Goal: Transaction & Acquisition: Purchase product/service

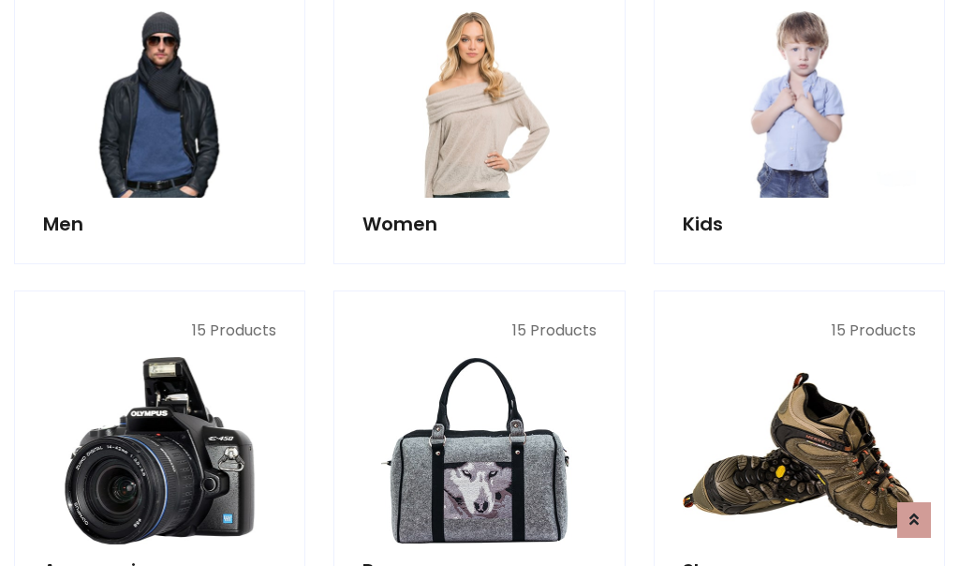
scroll to position [1359, 0]
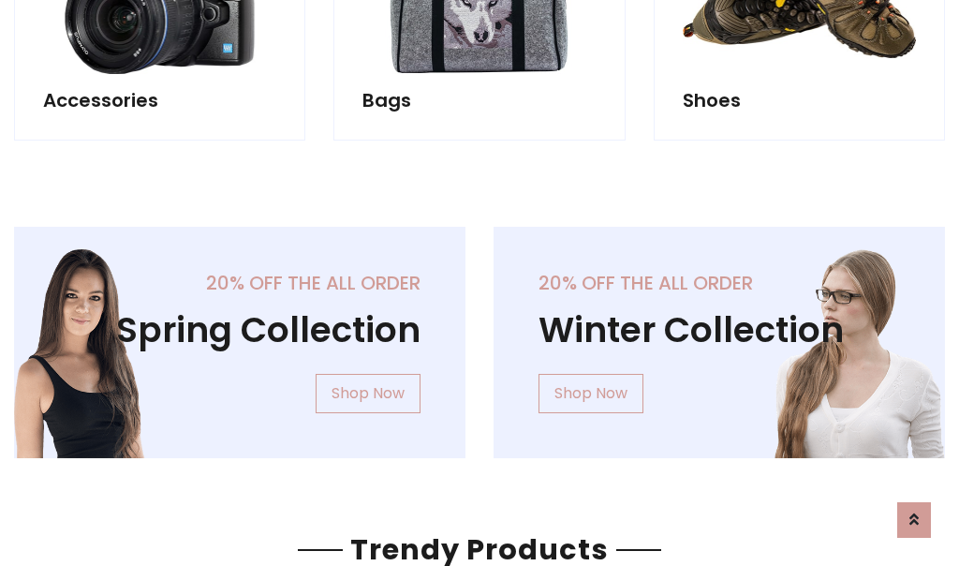
click at [480, 334] on div "20% off the all order Winter Collection Shop Now" at bounding box center [720, 357] width 480 height 261
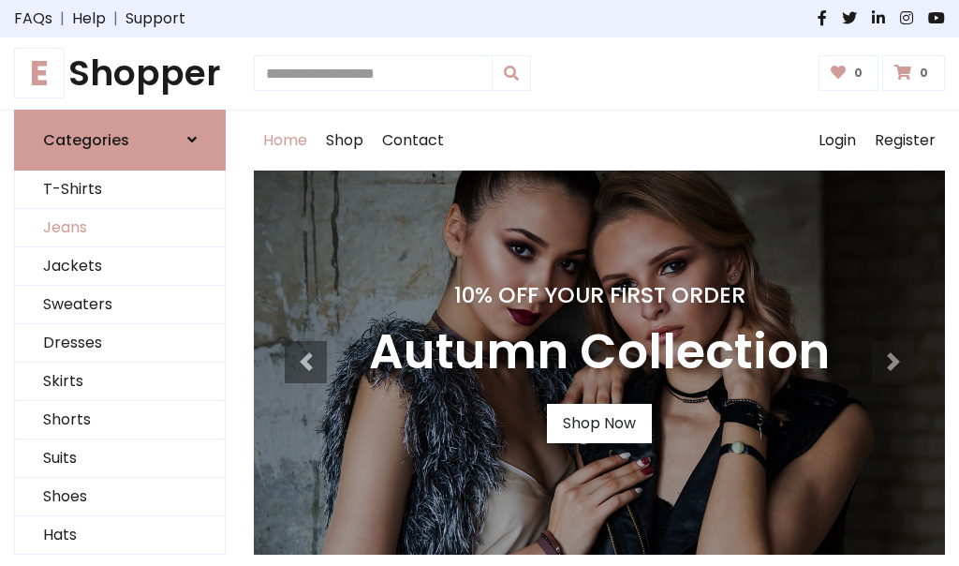
click at [120, 228] on link "Jeans" at bounding box center [120, 228] width 210 height 38
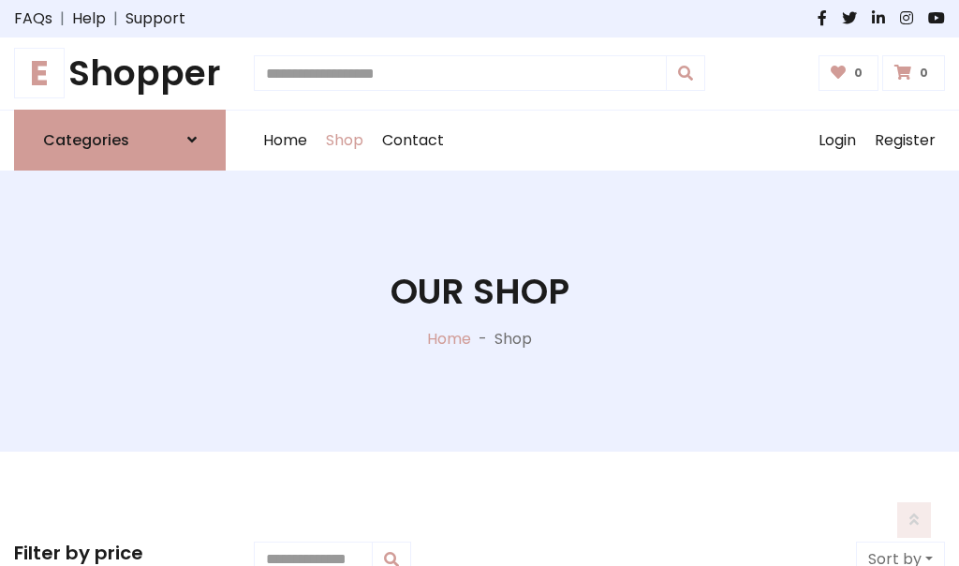
scroll to position [591, 0]
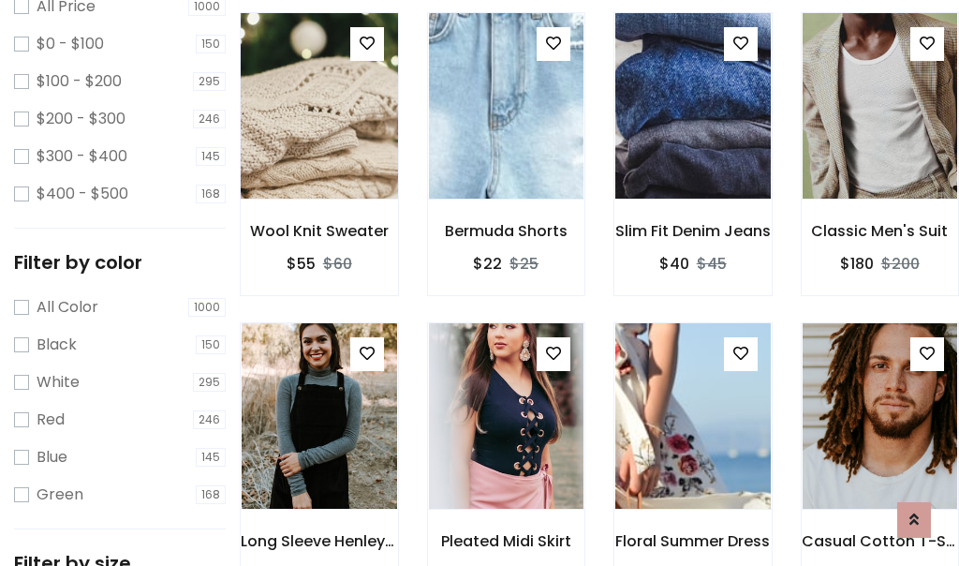
click at [318, 146] on img at bounding box center [319, 106] width 186 height 450
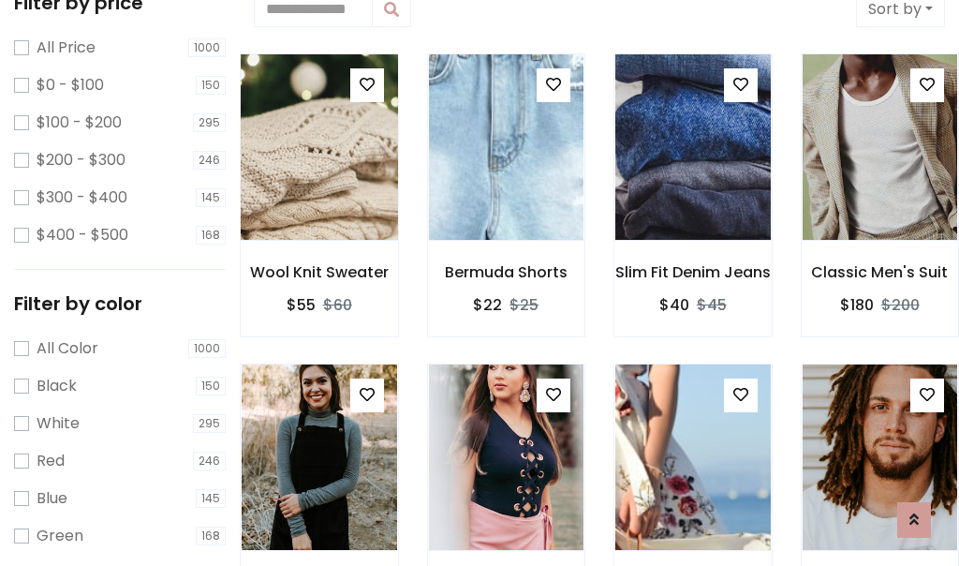
scroll to position [41, 0]
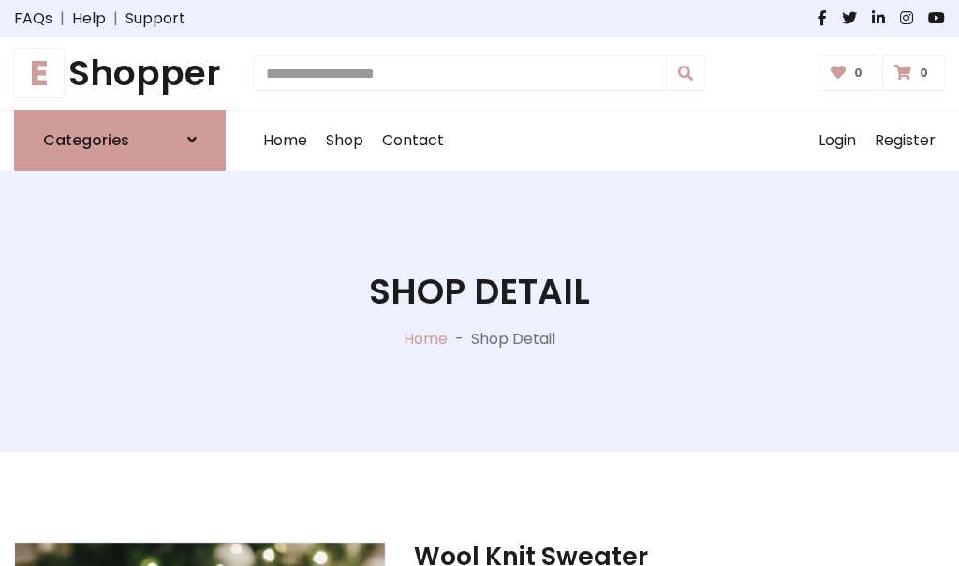
scroll to position [201, 0]
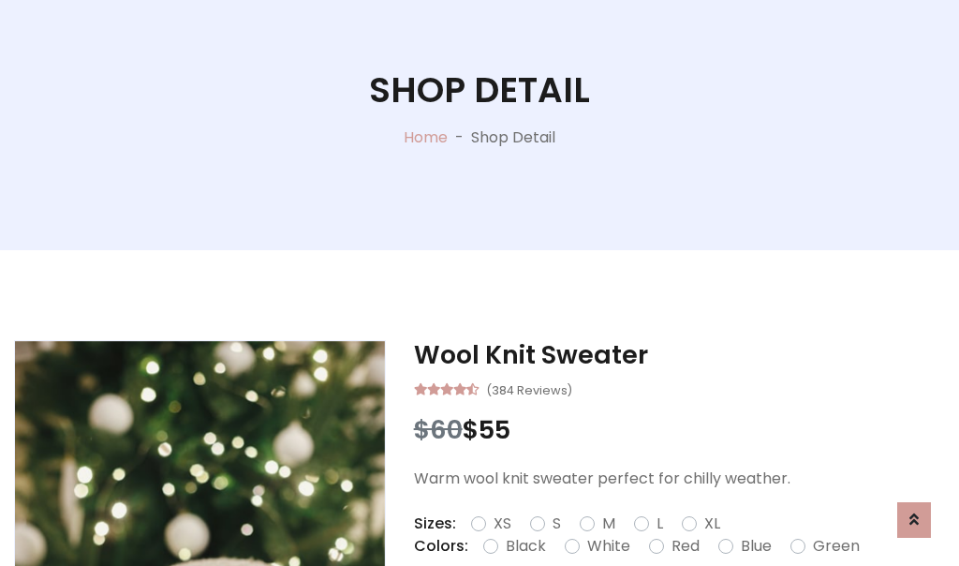
click at [683, 546] on label "Red" at bounding box center [686, 546] width 28 height 22
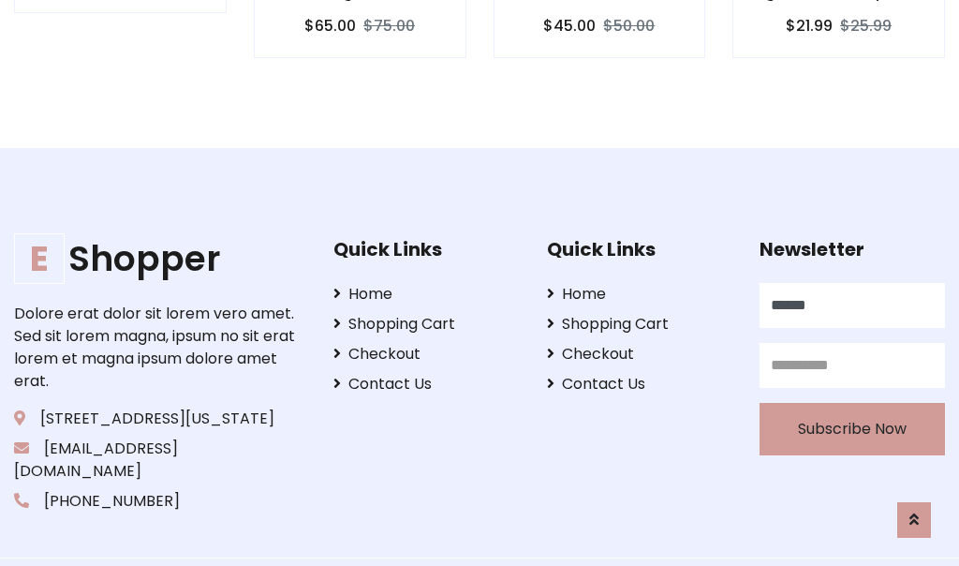
type input "******"
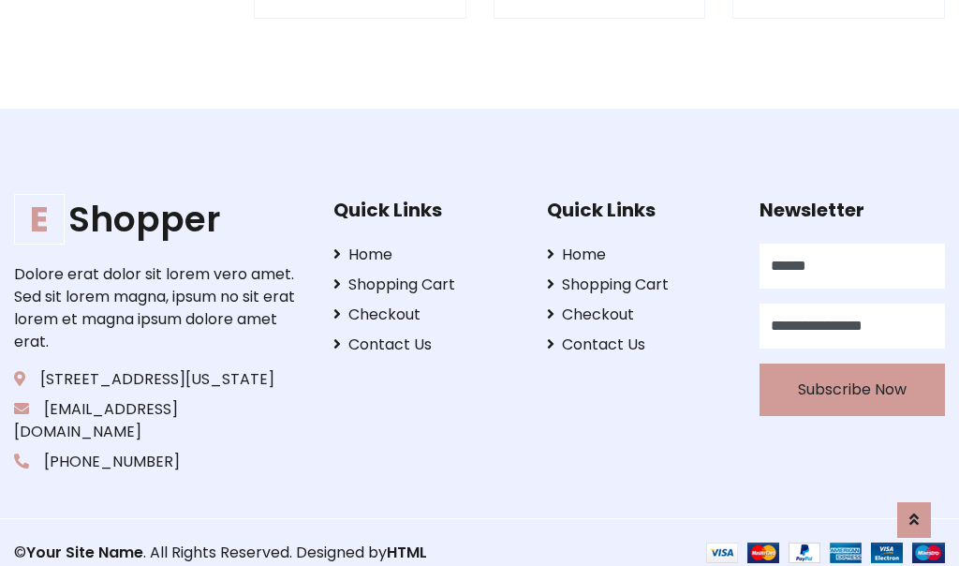
scroll to position [1842, 0]
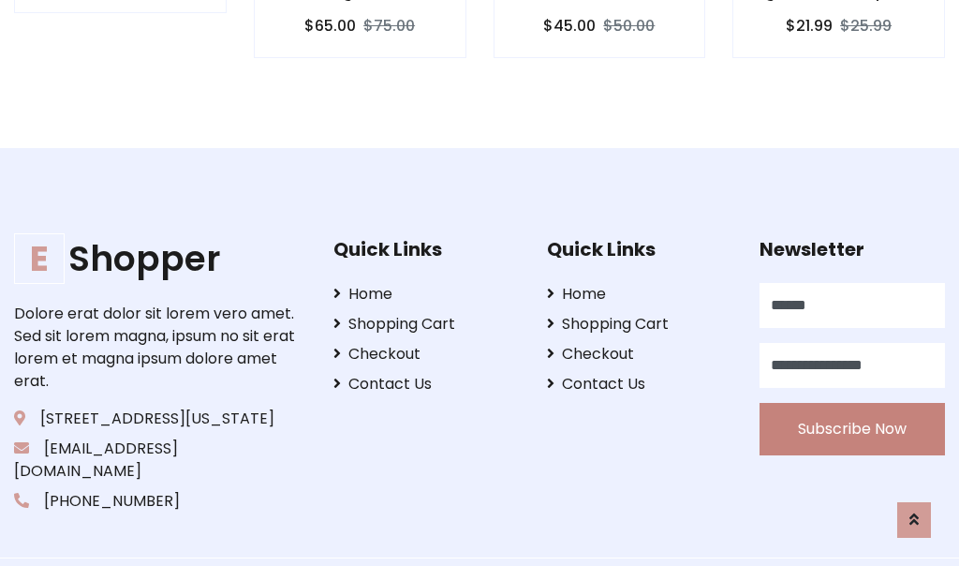
type input "**********"
click at [852, 406] on button "Subscribe Now" at bounding box center [852, 429] width 185 height 52
